Goal: Task Accomplishment & Management: Manage account settings

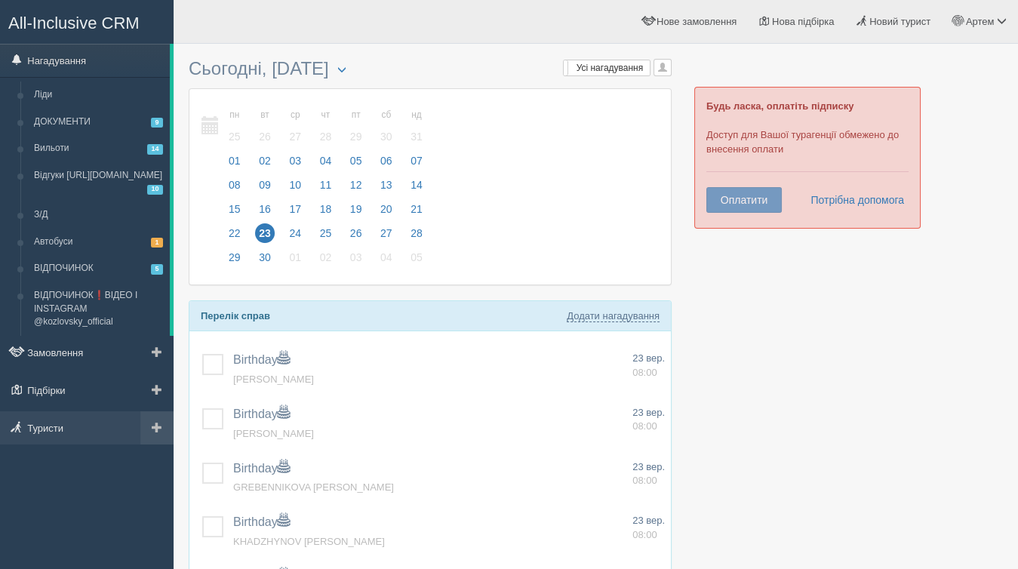
click at [159, 426] on span at bounding box center [157, 427] width 11 height 11
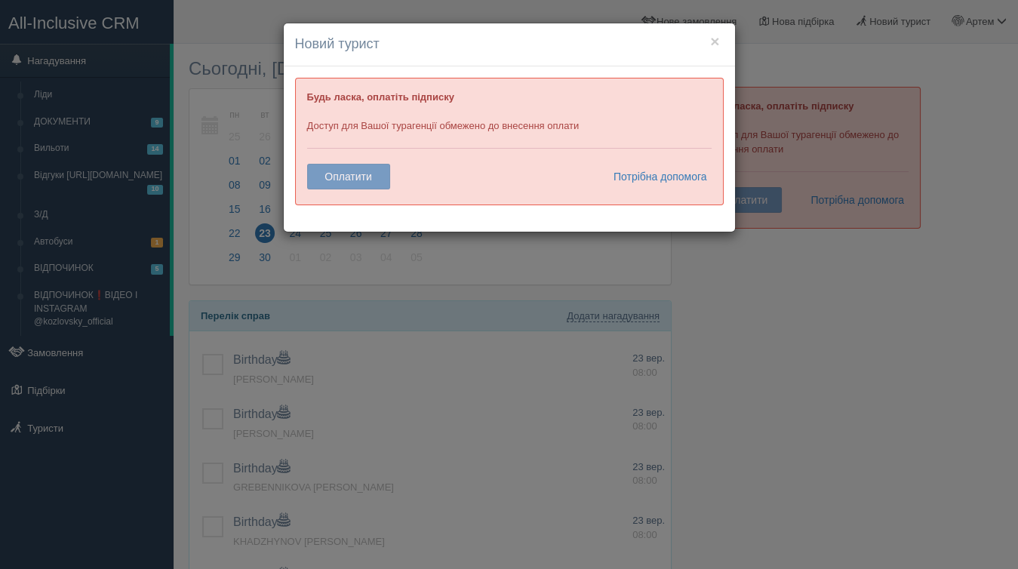
click at [378, 294] on div "× Новий турист Будь ласка, оплатіть підписку Доступ для Вашої турагенції обмеже…" at bounding box center [509, 284] width 1018 height 569
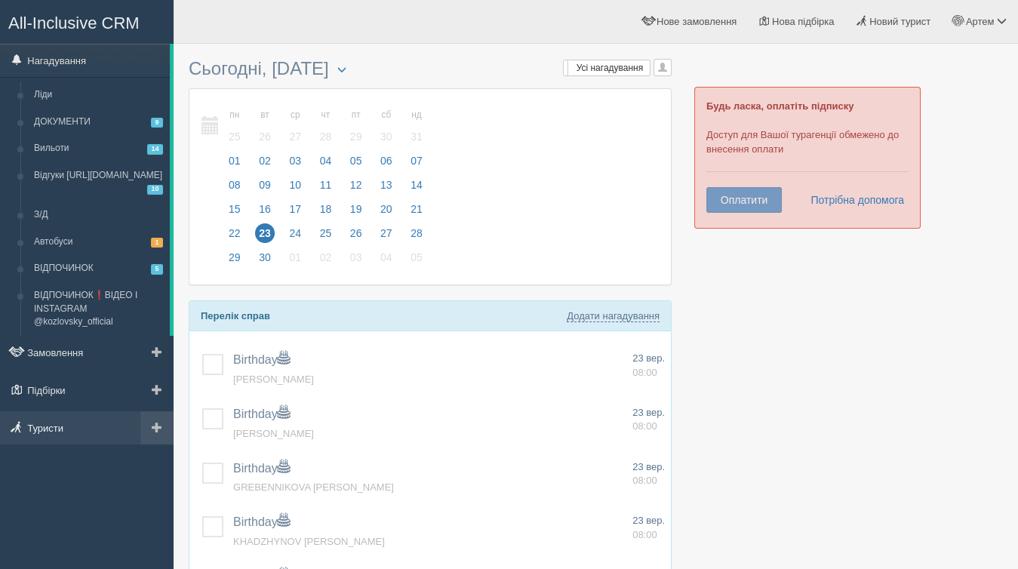
click at [60, 429] on link "Туристи" at bounding box center [87, 427] width 174 height 33
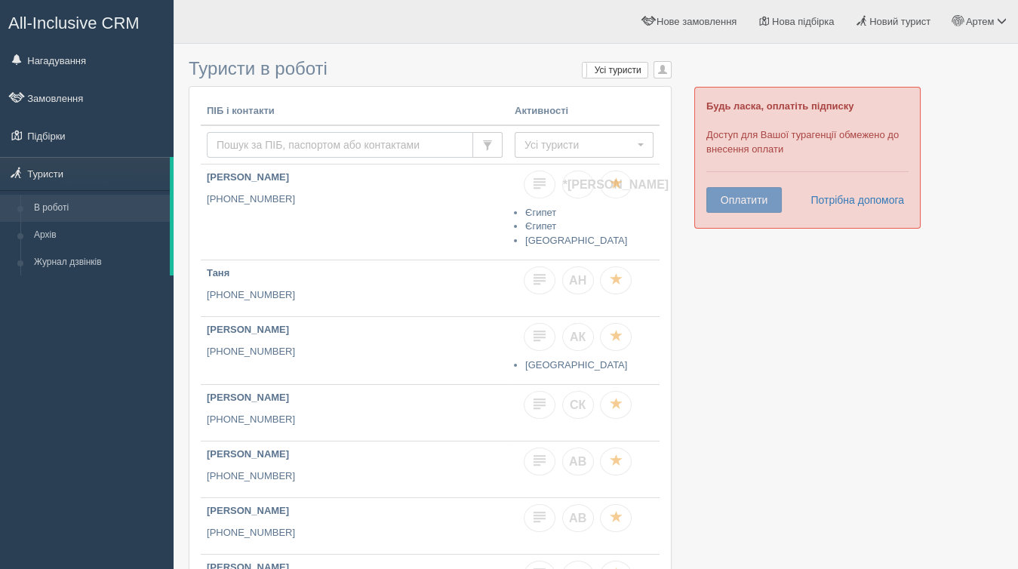
click at [323, 143] on input "text" at bounding box center [340, 145] width 266 height 26
paste input "+380 97 347 34 70"
type input "+380 97 347 34 70"
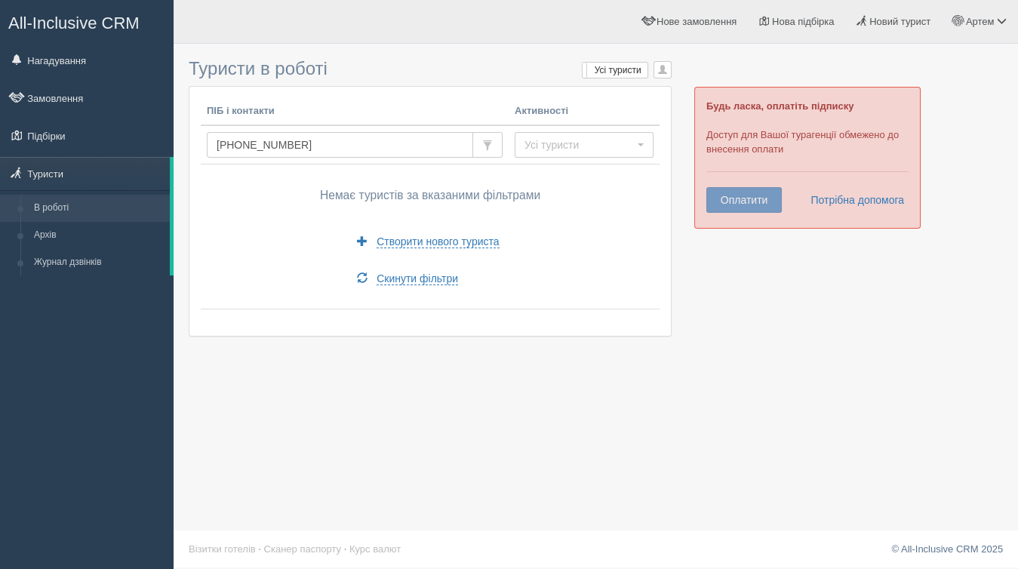
click at [122, 382] on div "All-Inclusive CRM Нагадування Замовлення Підбірки" at bounding box center [87, 284] width 174 height 569
click at [349, 144] on input "+380 97 347 34 70" at bounding box center [340, 145] width 266 height 26
type input "гошко"
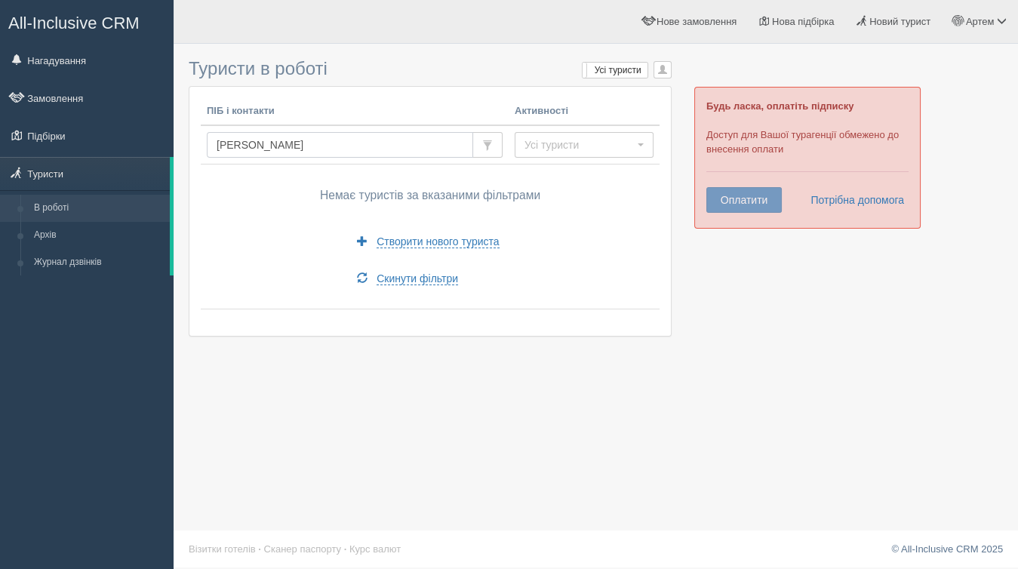
click at [285, 146] on input "[PERSON_NAME]" at bounding box center [340, 145] width 266 height 26
click at [285, 146] on input "гошко" at bounding box center [340, 145] width 266 height 26
paste input "+380 68 814 22 30"
type input "+380 68 814 22 30"
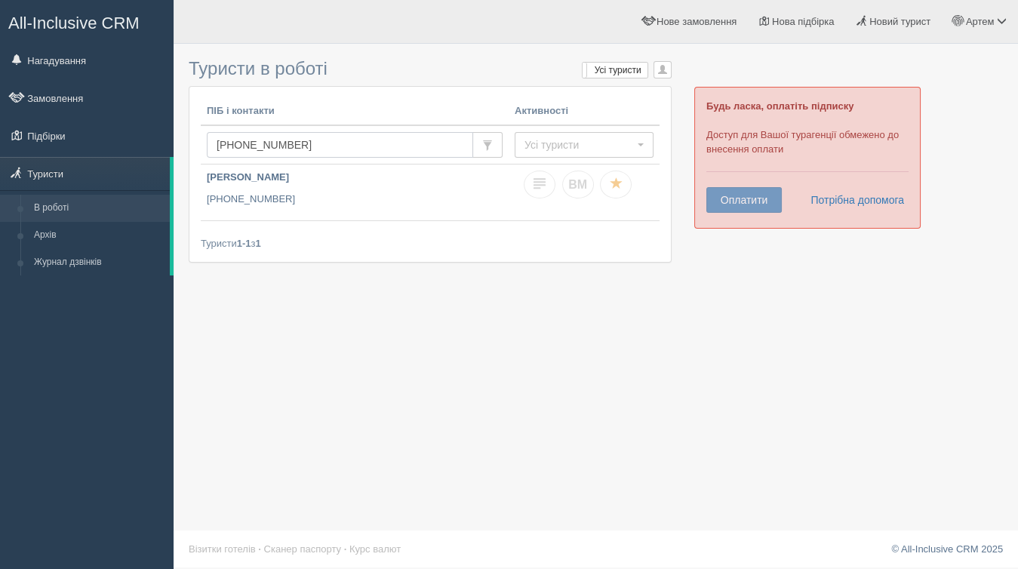
click at [447, 142] on input "+380 68 814 22 30" at bounding box center [340, 145] width 266 height 26
type input "ковальчук"
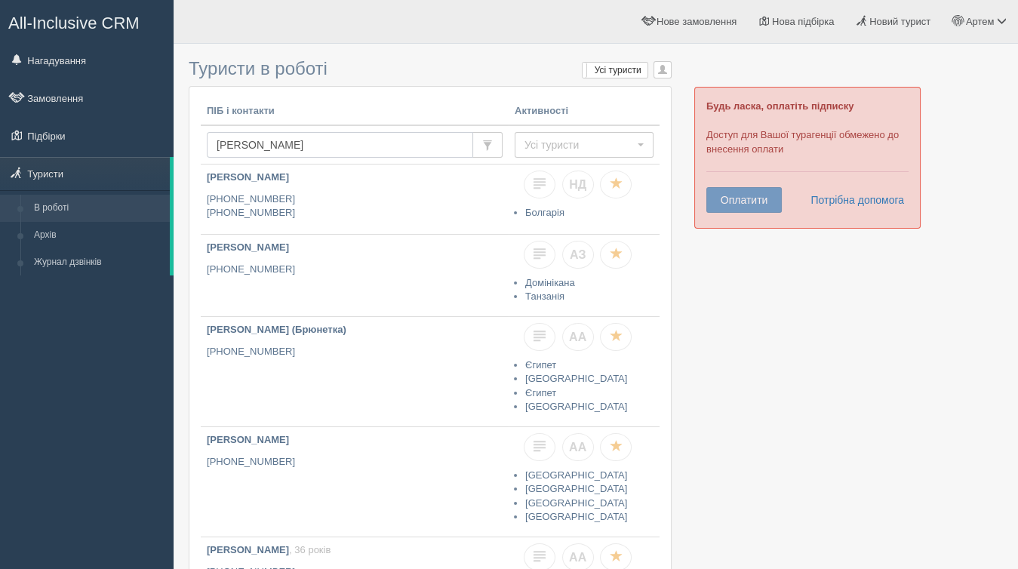
click at [334, 147] on input "[PERSON_NAME]" at bounding box center [340, 145] width 266 height 26
type input "[PERSON_NAME]"
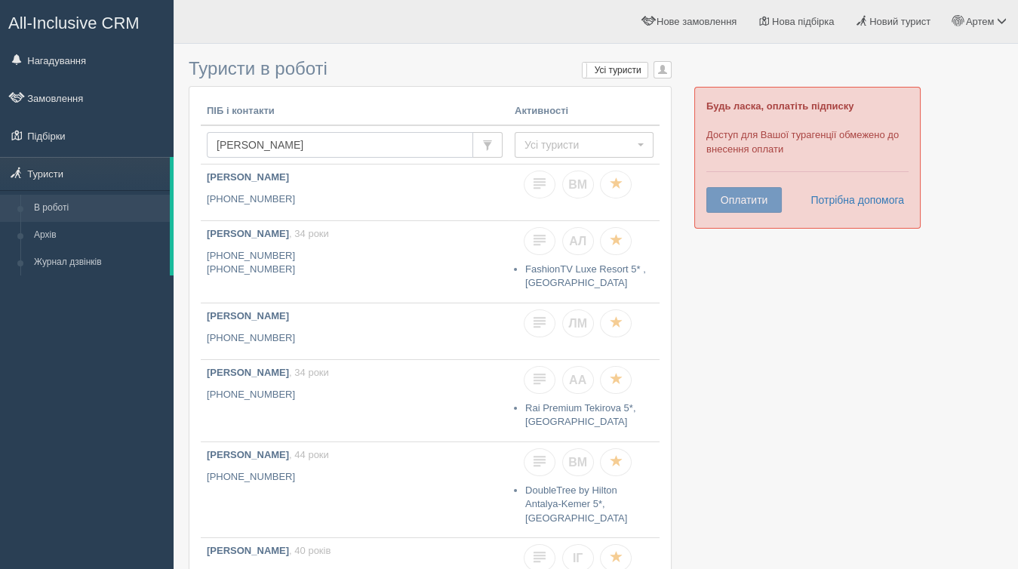
click at [325, 141] on input "kovalchuk" at bounding box center [340, 145] width 266 height 26
type input "k"
type input "lobazo"
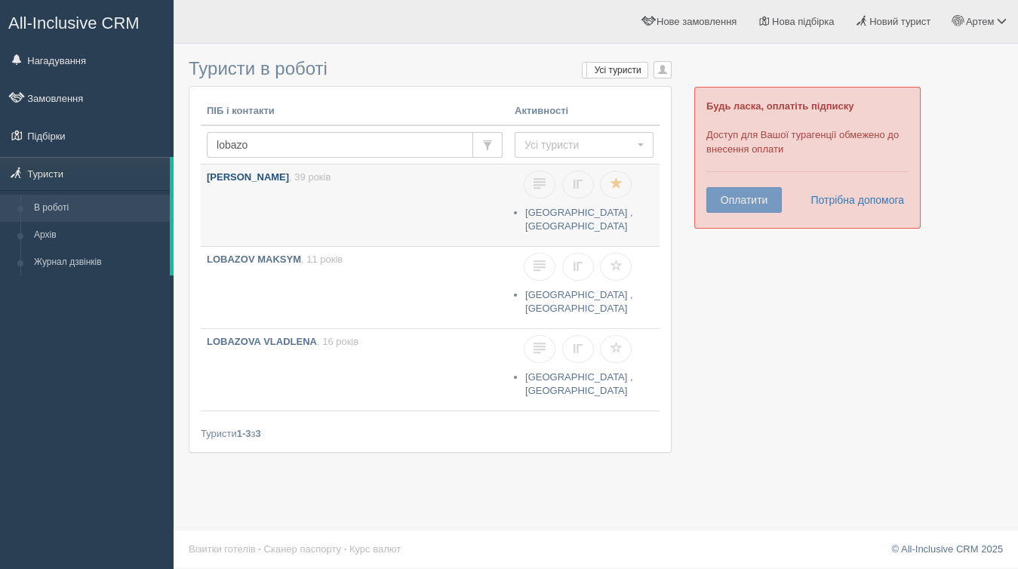
click at [383, 198] on link "[PERSON_NAME] , 39 років" at bounding box center [355, 206] width 308 height 82
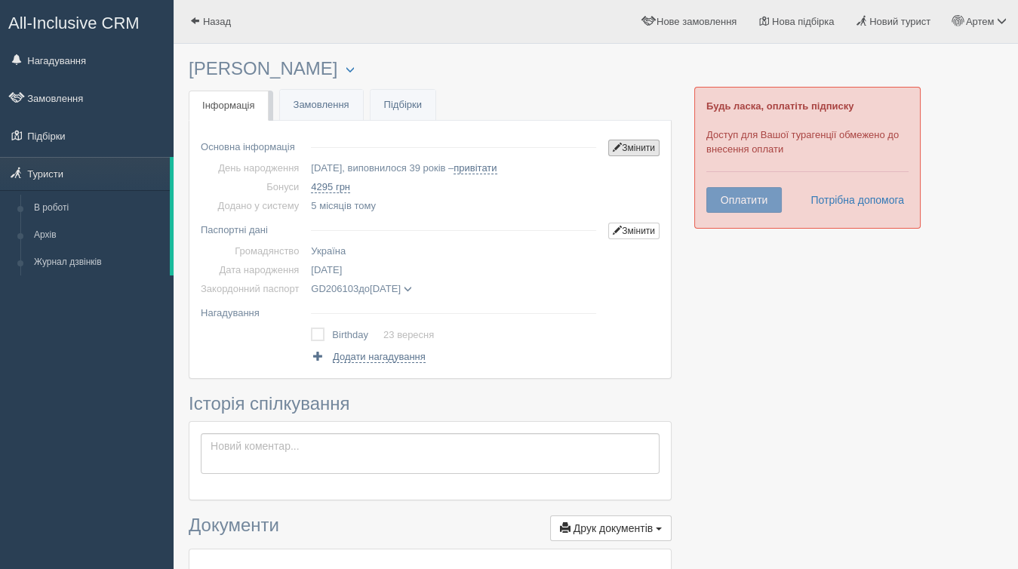
click at [611, 153] on link "Змінити" at bounding box center [633, 148] width 51 height 17
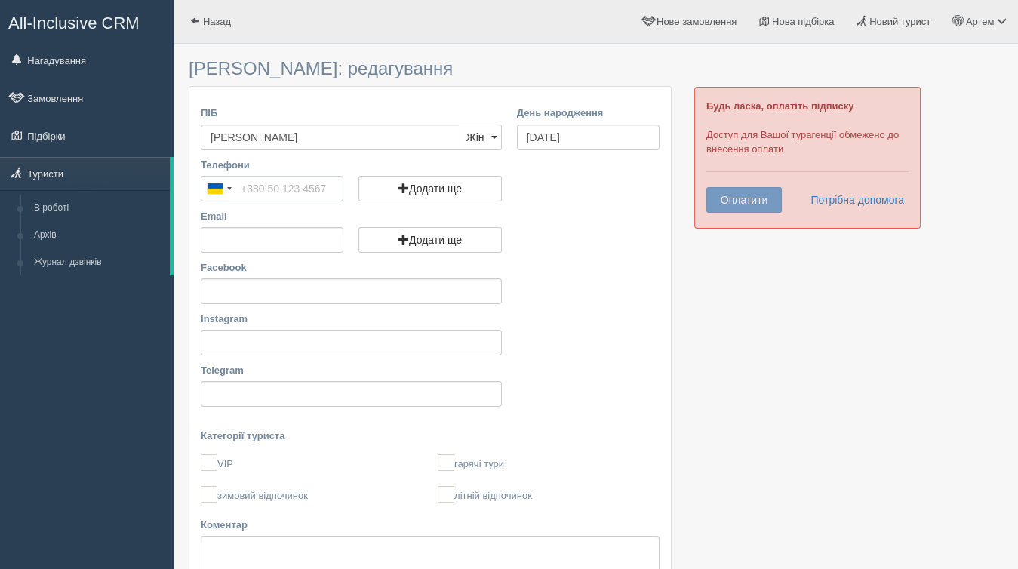
click at [252, 183] on input "Телефони" at bounding box center [272, 189] width 143 height 26
paste input "[PHONE_NUMBER]"
type input "[PHONE_NUMBER]"
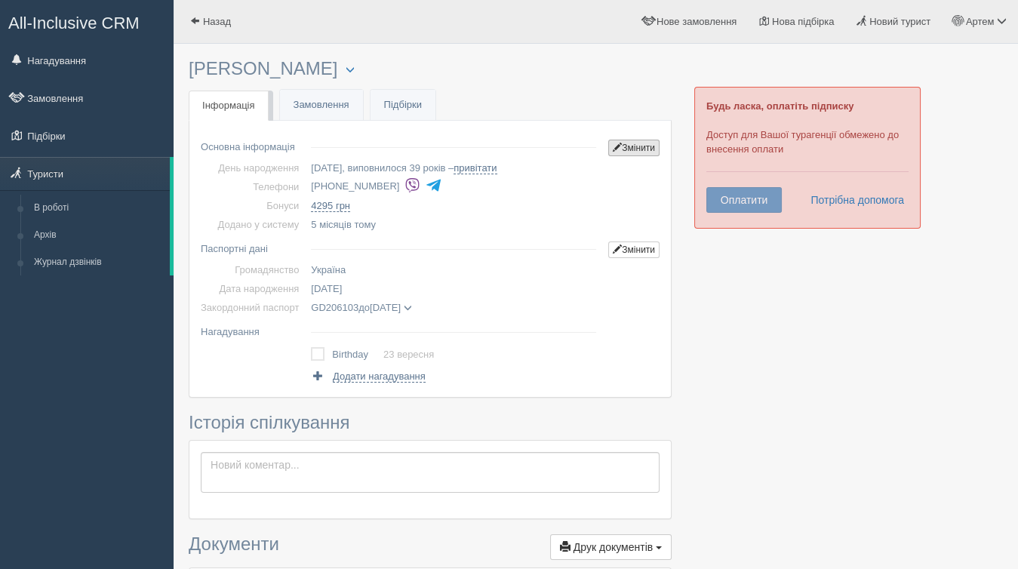
click at [628, 150] on link "Змінити" at bounding box center [633, 148] width 51 height 17
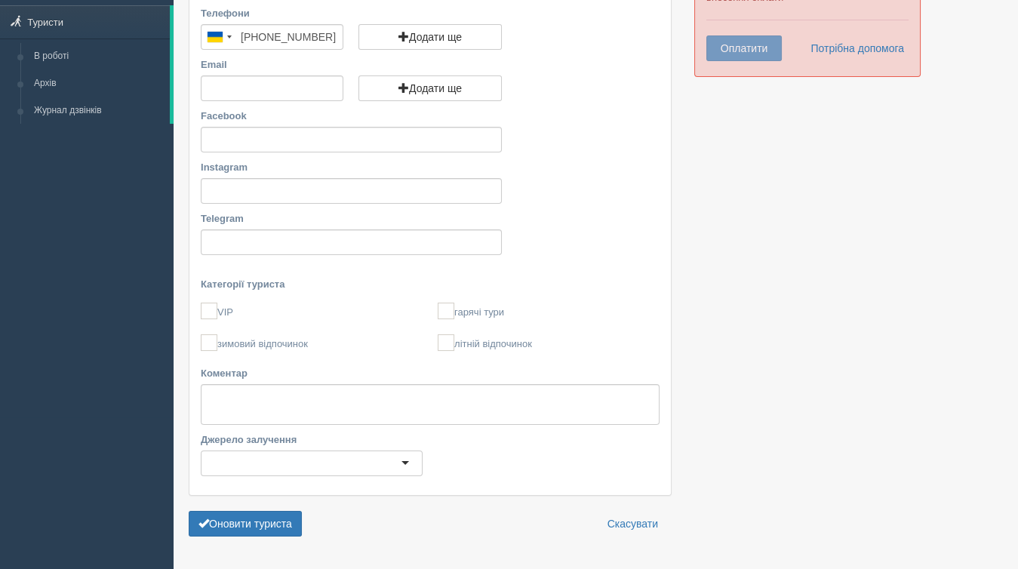
scroll to position [189, 0]
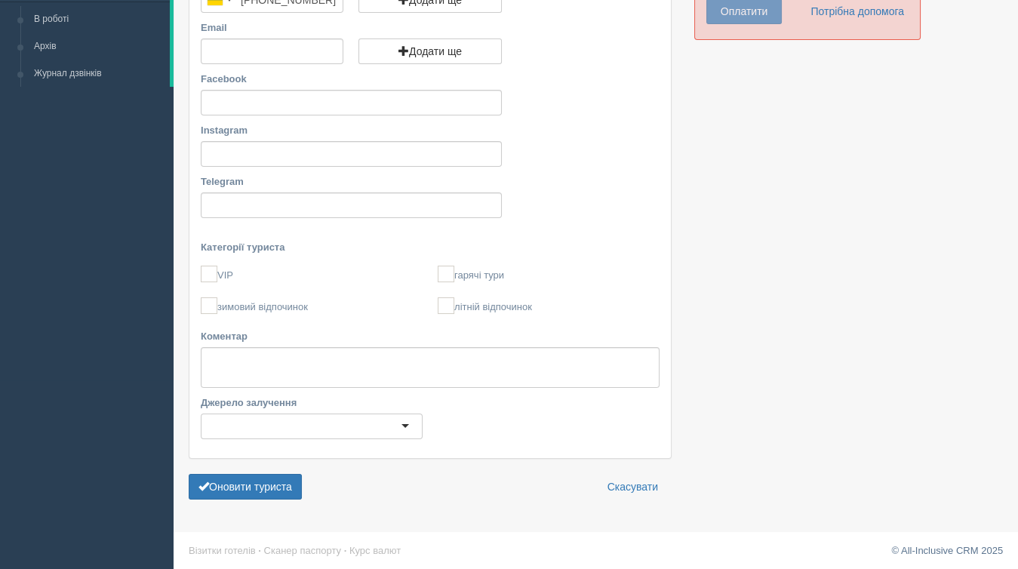
click at [362, 434] on div at bounding box center [312, 427] width 222 height 26
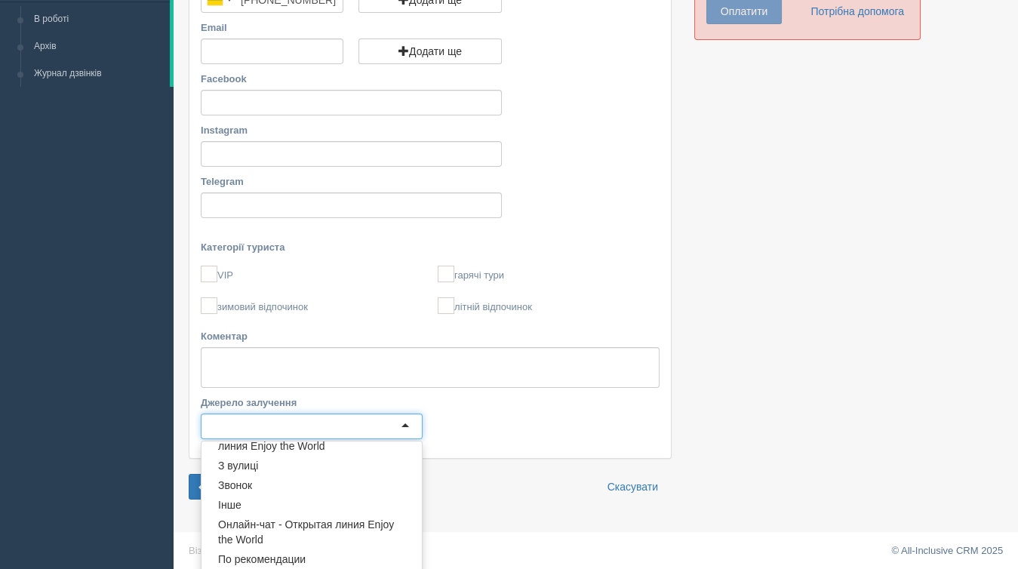
scroll to position [353, 0]
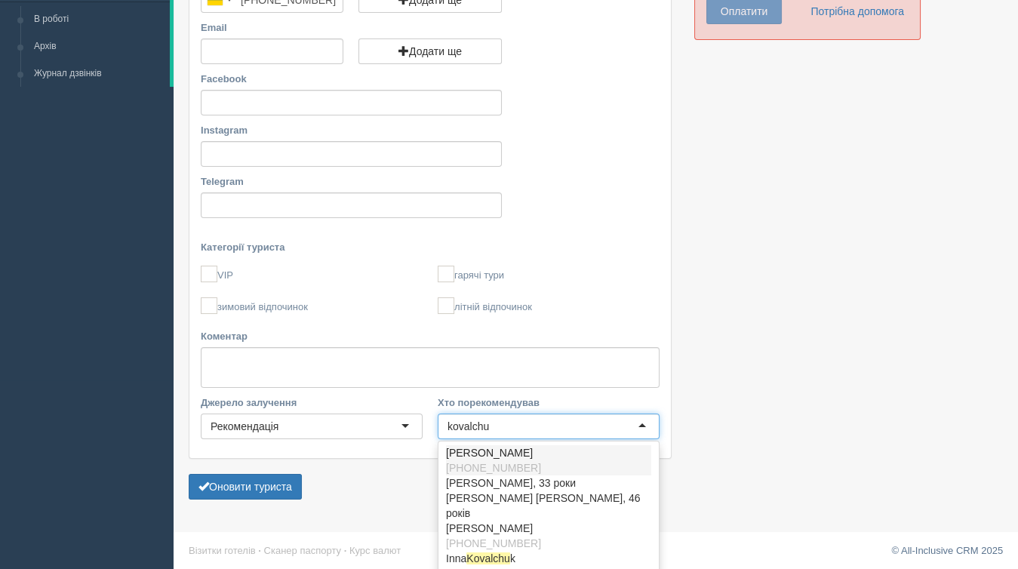
type input "kovalchuk"
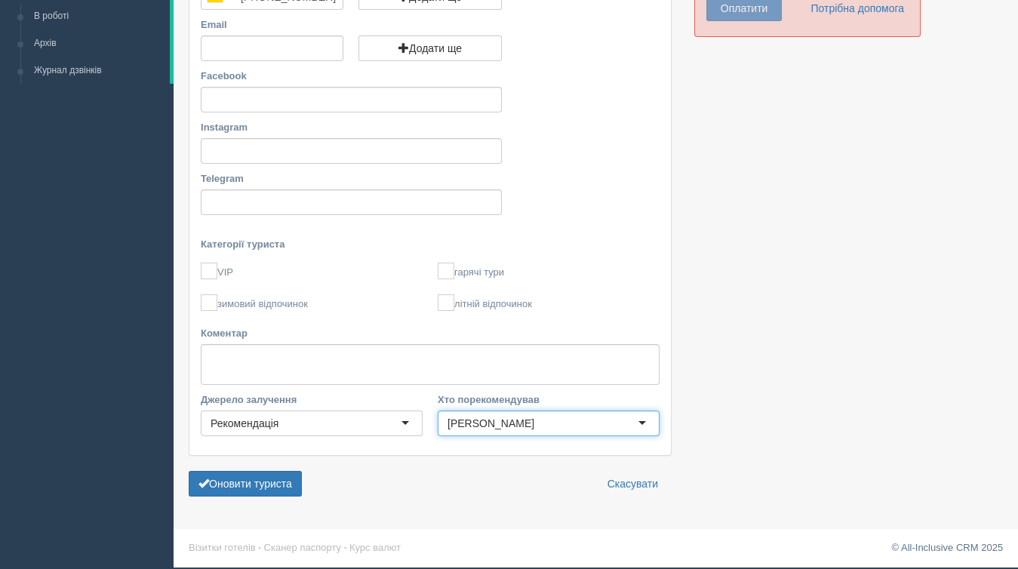
scroll to position [189, 0]
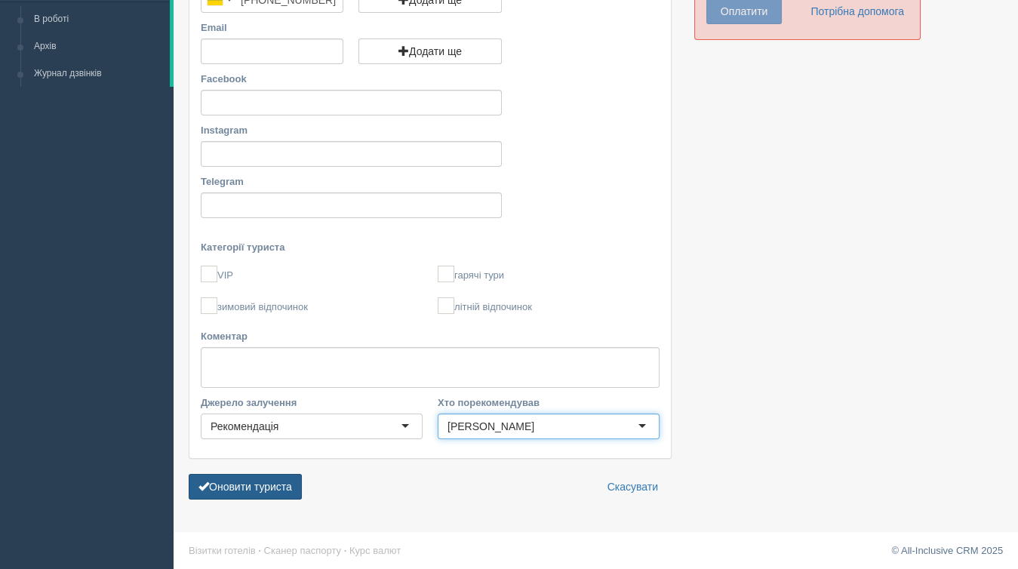
click at [235, 488] on button "Оновити туриста" at bounding box center [245, 487] width 113 height 26
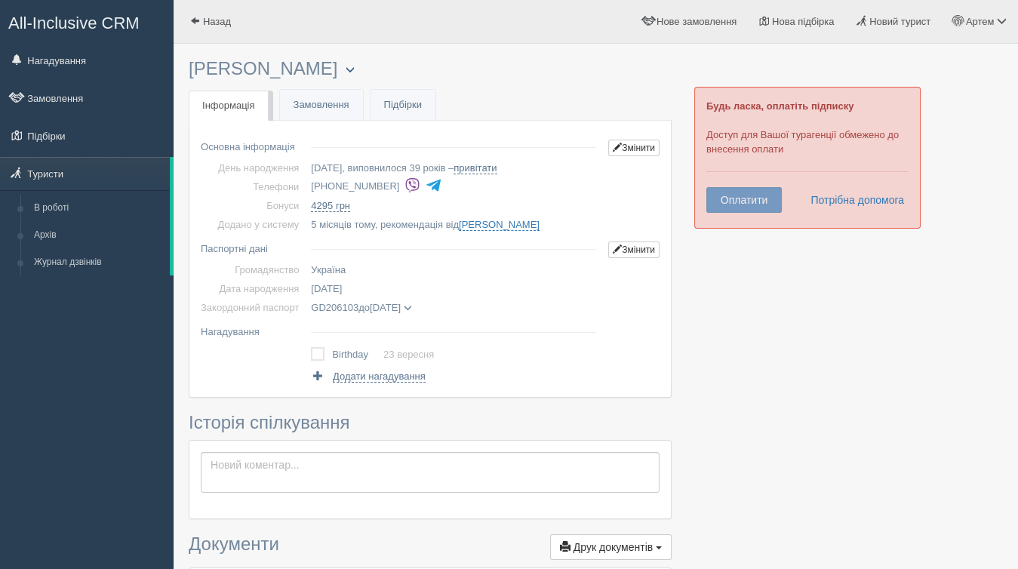
click at [355, 68] on span "button" at bounding box center [350, 69] width 9 height 9
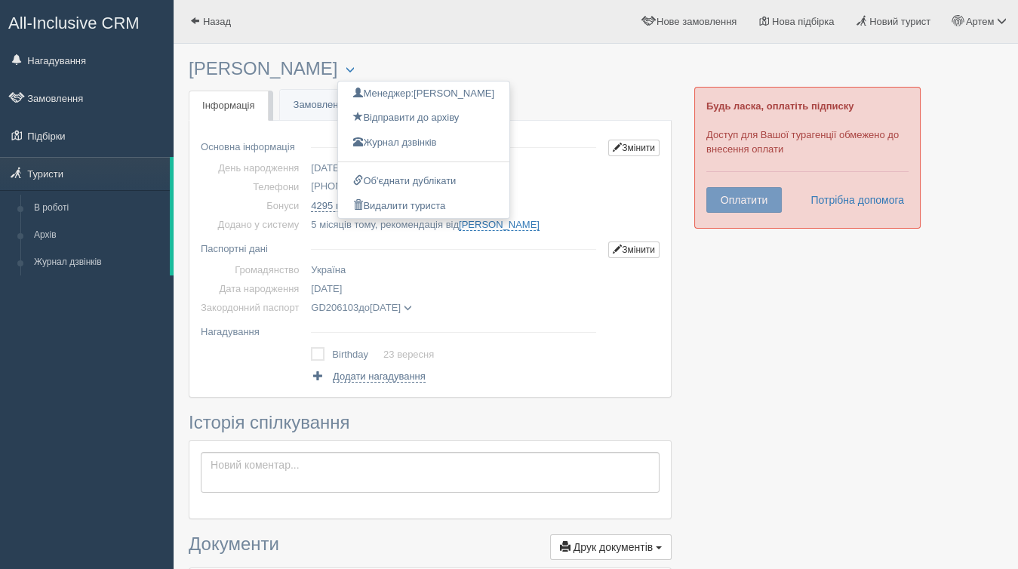
click at [445, 66] on h3 "[PERSON_NAME] Менеджер: [PERSON_NAME] Відправити до архіву Взяти в роботу Журна…" at bounding box center [430, 69] width 483 height 20
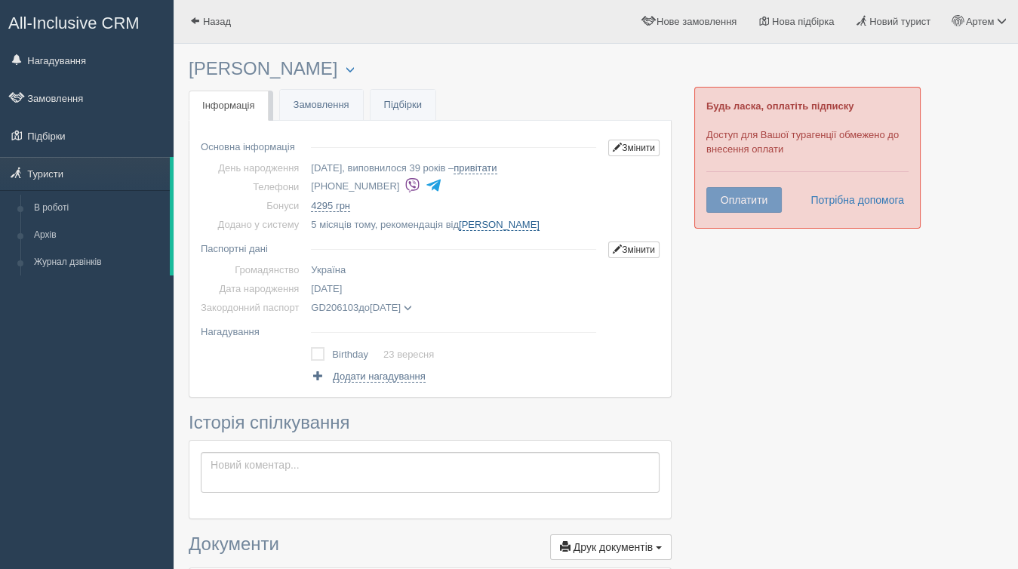
click at [509, 222] on link "[PERSON_NAME]" at bounding box center [499, 225] width 81 height 12
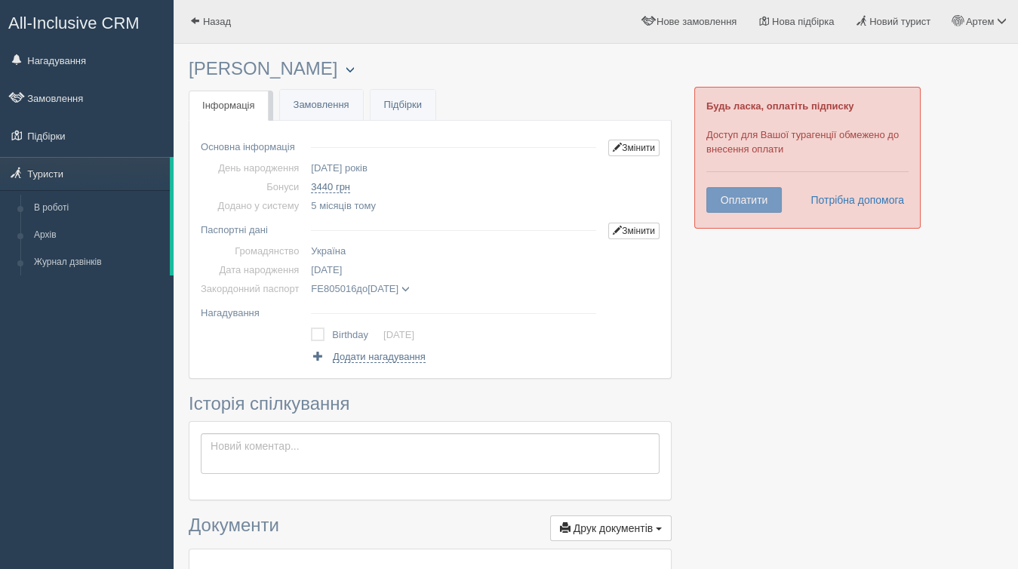
click at [355, 68] on span "button" at bounding box center [350, 69] width 9 height 9
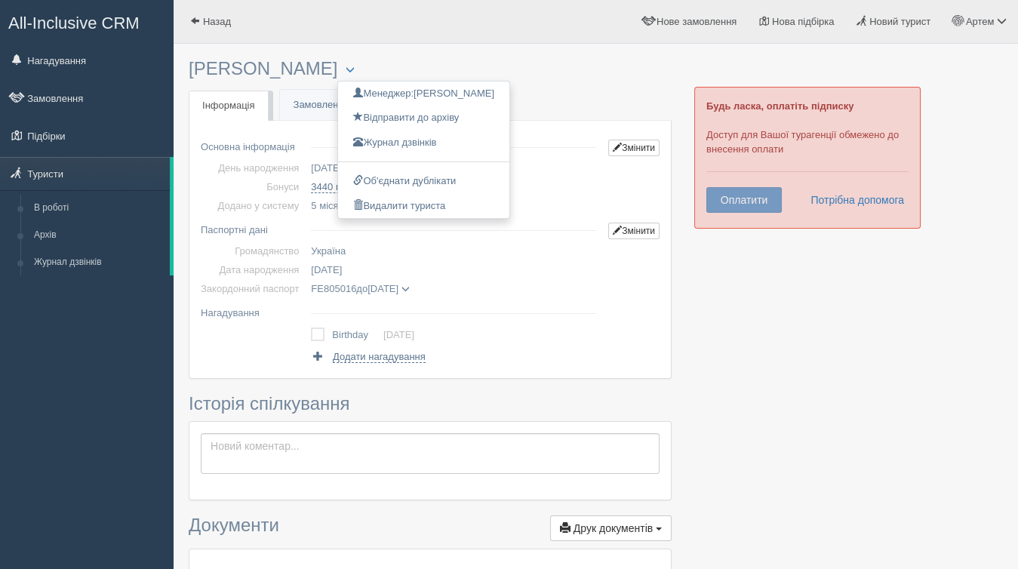
click at [462, 63] on h3 "[PERSON_NAME] Менеджер: [PERSON_NAME] Відправити до архіву Взяти в роботу Журна…" at bounding box center [430, 69] width 483 height 20
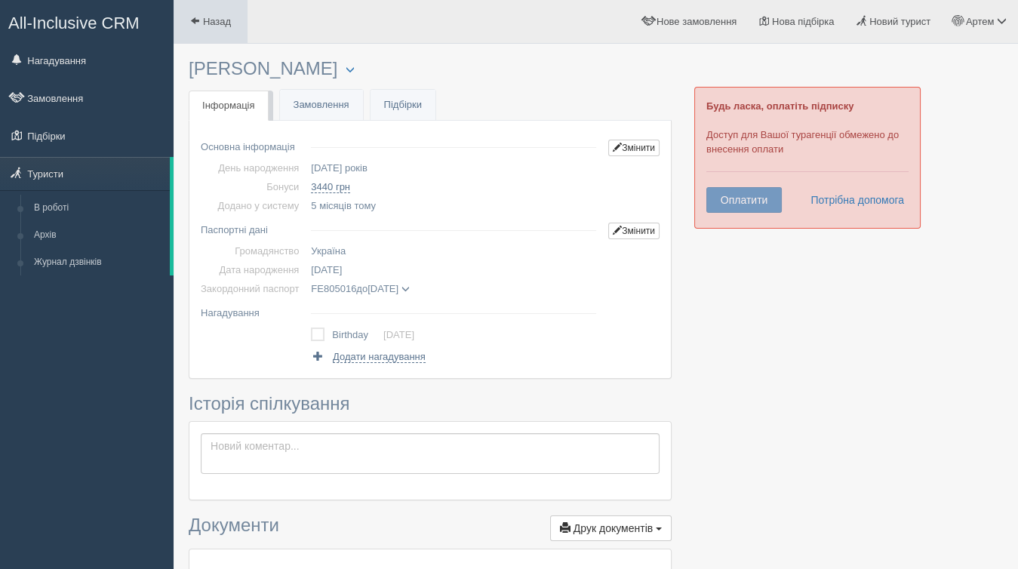
click at [227, 28] on link "Назад" at bounding box center [211, 21] width 74 height 43
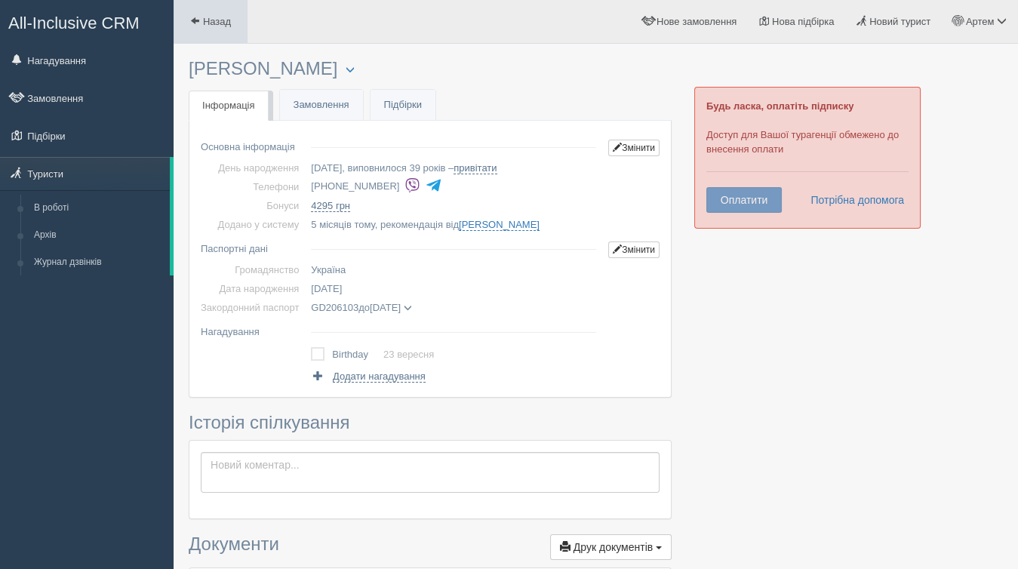
click at [214, 26] on span "Назад" at bounding box center [217, 21] width 28 height 11
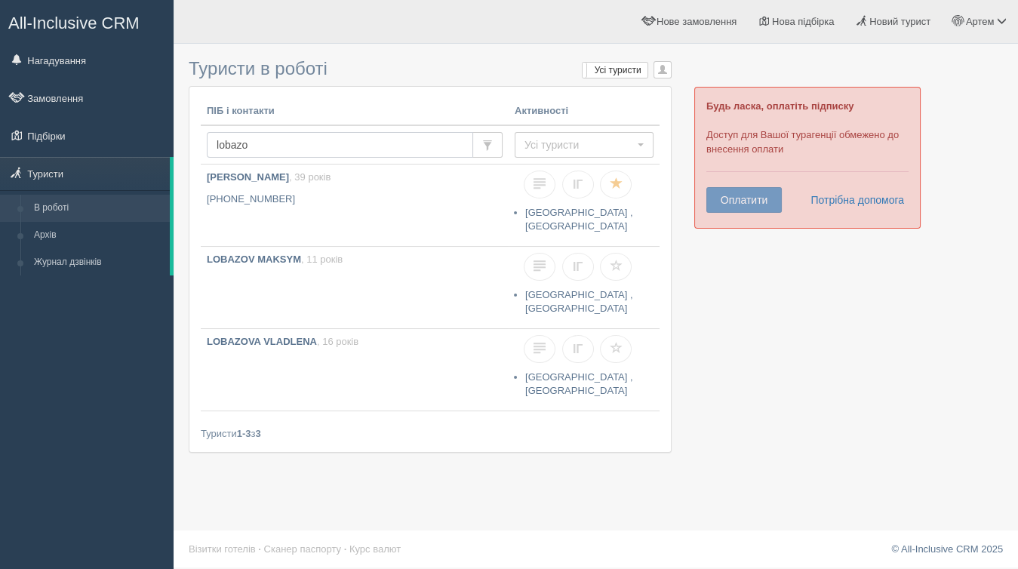
click at [316, 138] on input "lobazo" at bounding box center [340, 145] width 266 height 26
paste input "+380682281238"
type input "+380682281238"
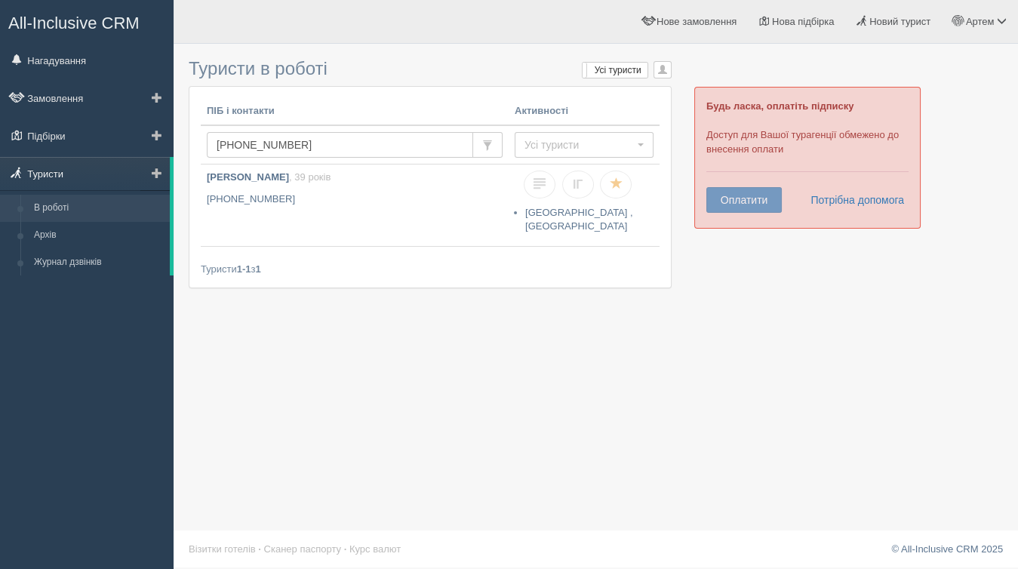
click at [67, 169] on link "Туристи" at bounding box center [85, 173] width 170 height 33
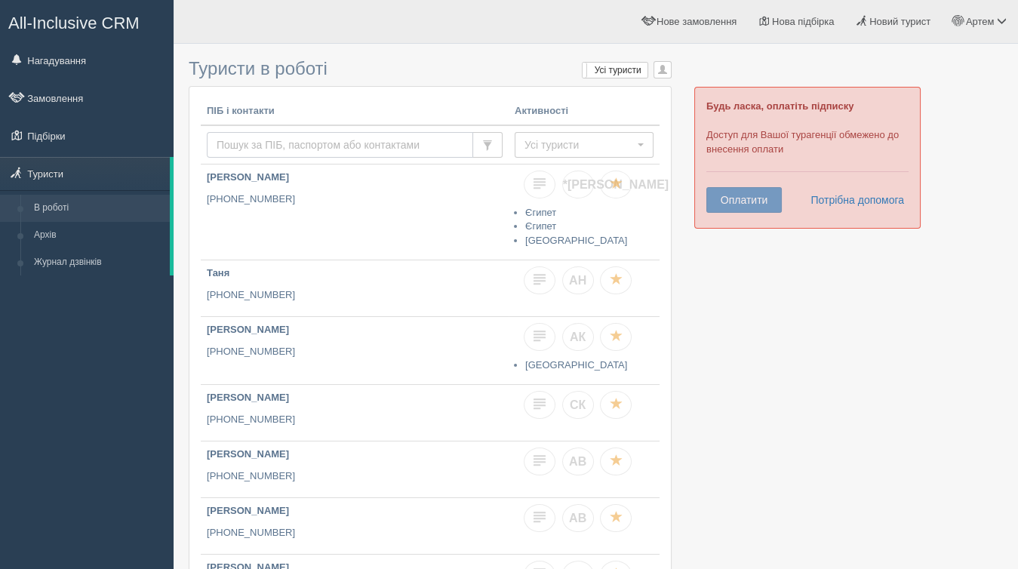
click at [312, 145] on input "text" at bounding box center [340, 145] width 266 height 26
type input "k"
type input "lobazova"
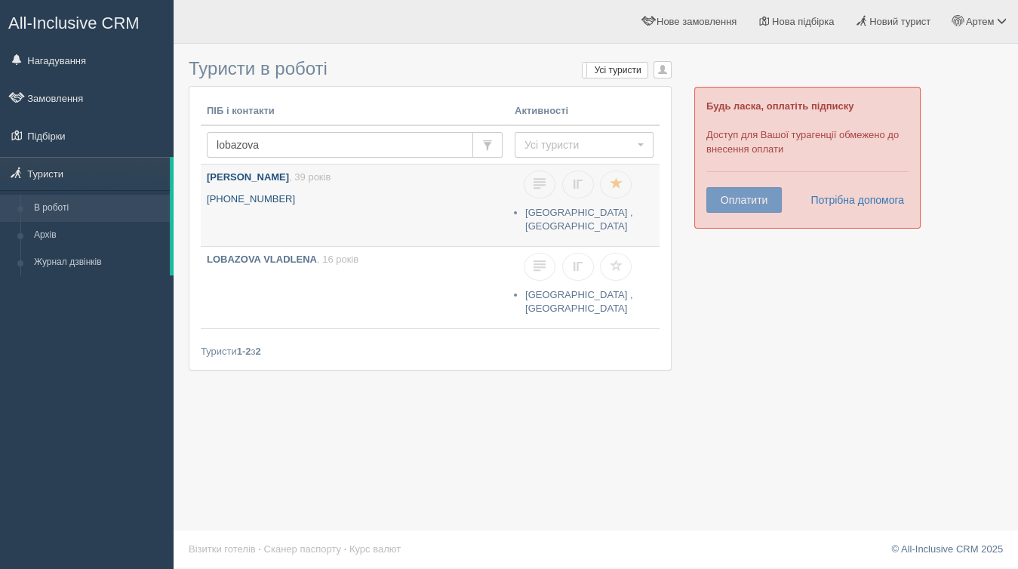
click at [405, 218] on link "[PERSON_NAME] , 39 років [PHONE_NUMBER]" at bounding box center [355, 206] width 308 height 82
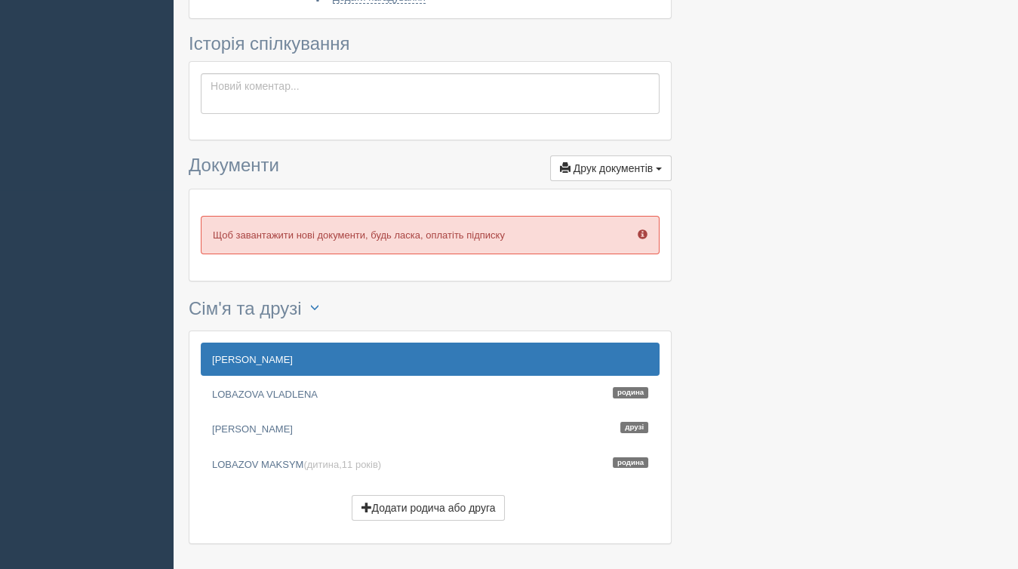
scroll to position [430, 0]
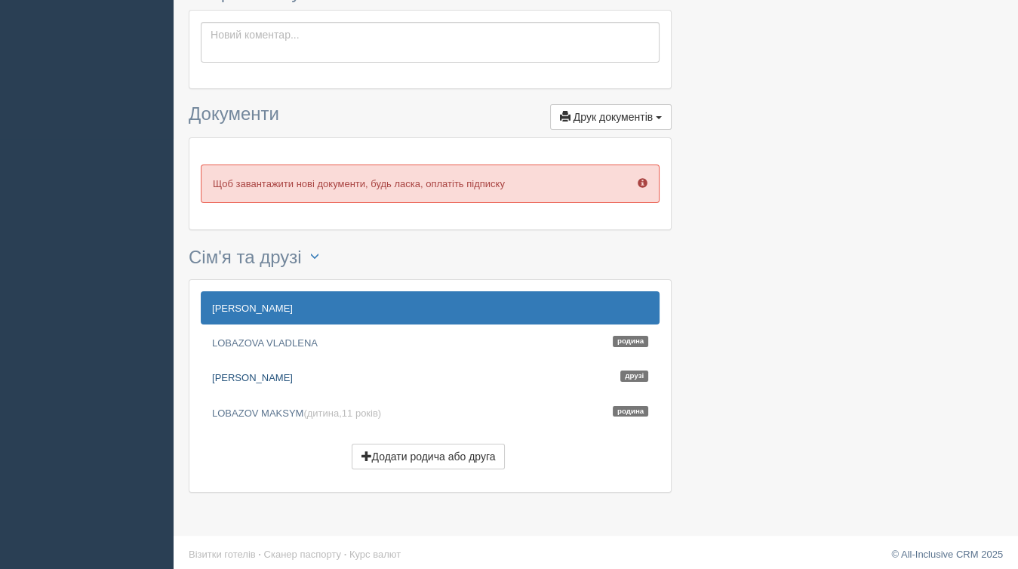
click at [286, 374] on link "[PERSON_NAME]" at bounding box center [430, 377] width 459 height 33
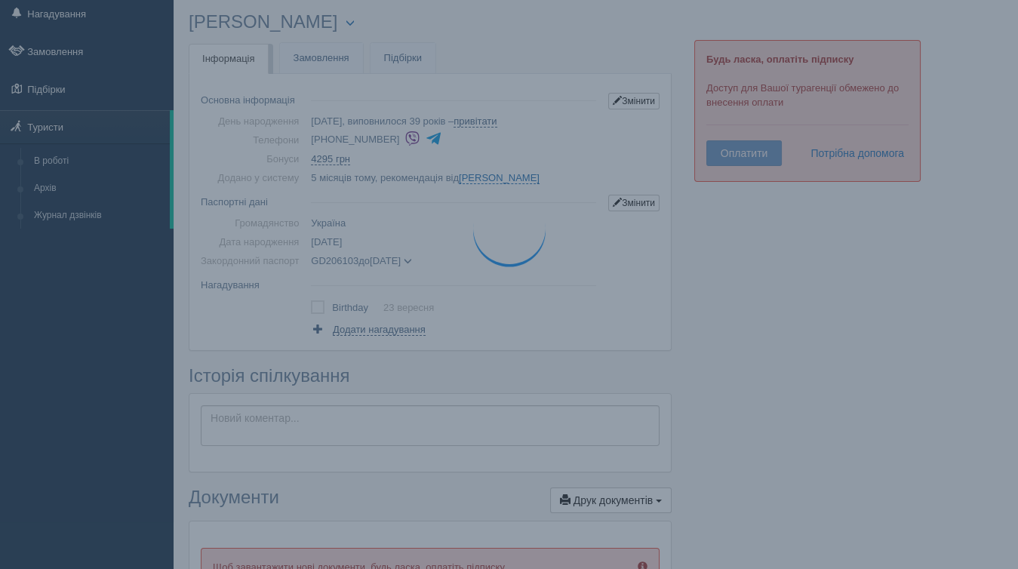
scroll to position [0, 0]
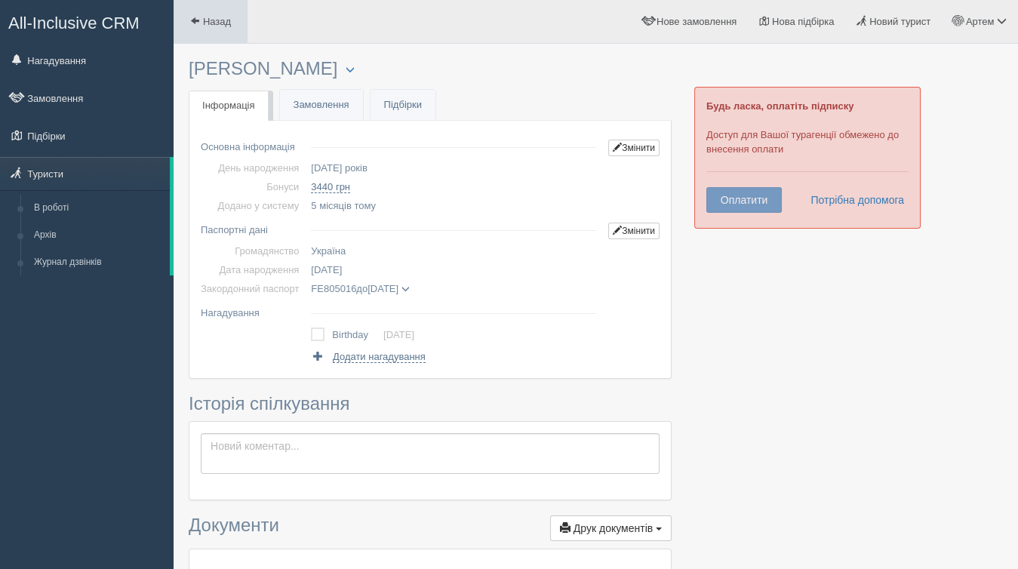
click at [217, 11] on link "Назад" at bounding box center [211, 21] width 74 height 43
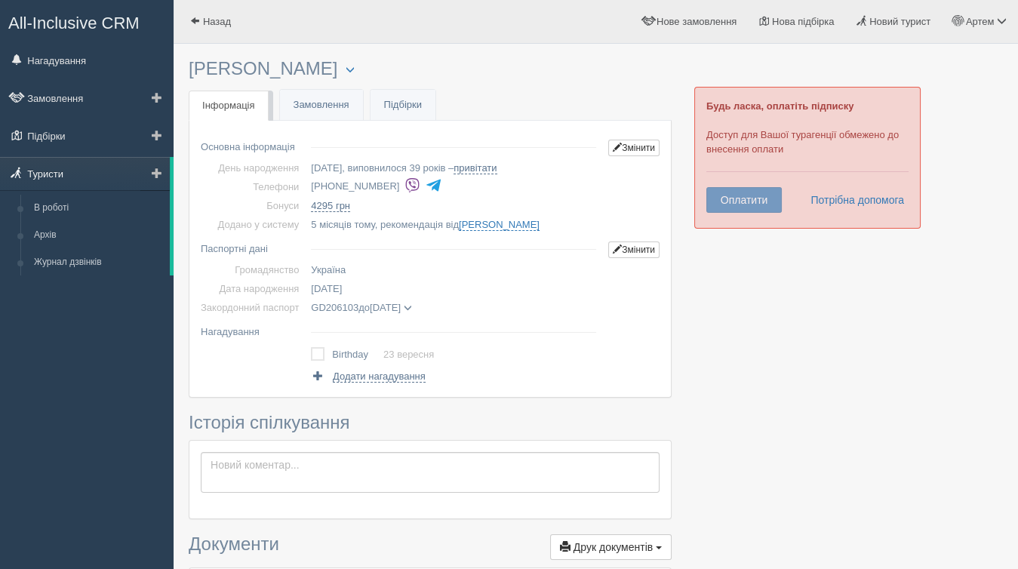
click at [74, 170] on link "Туристи" at bounding box center [85, 173] width 170 height 33
